Goal: Task Accomplishment & Management: Manage account settings

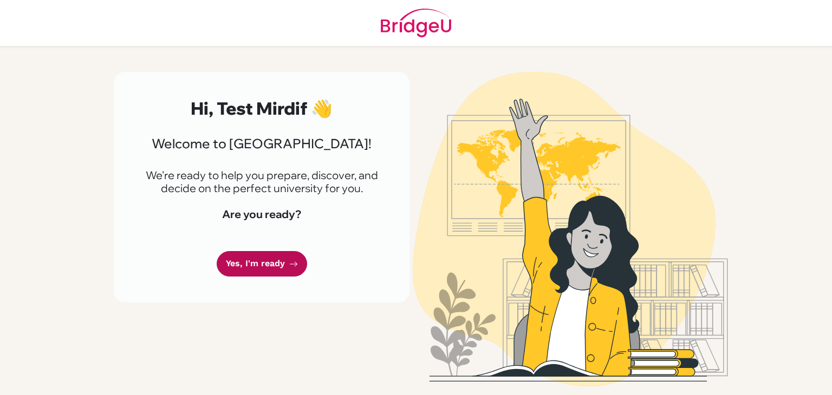
click at [265, 269] on link "Yes, I'm ready" at bounding box center [262, 263] width 90 height 25
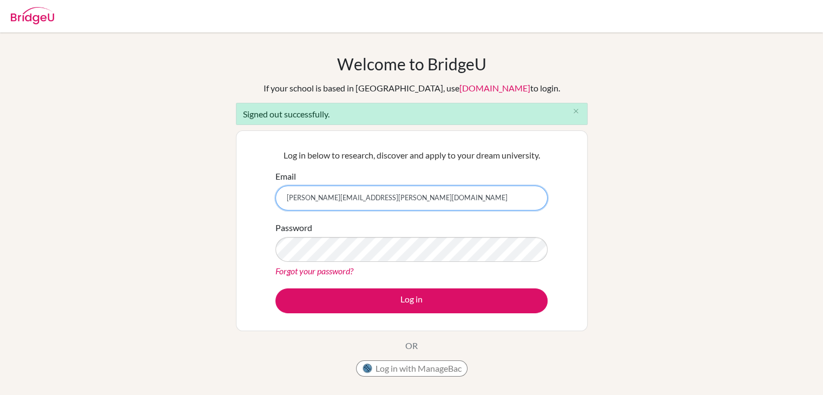
click at [404, 195] on input "katrina.watson@mirdifamericanschool.ae" at bounding box center [412, 198] width 272 height 25
type input "katrina.watson.kw@gmail.com"
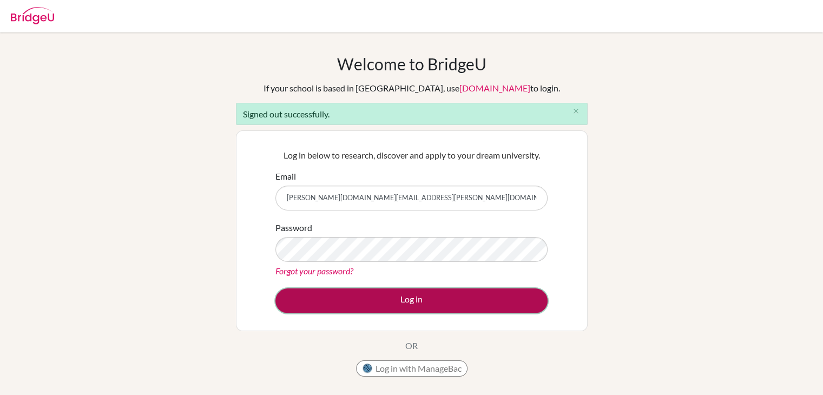
click at [393, 292] on button "Log in" at bounding box center [412, 301] width 272 height 25
